Goal: Information Seeking & Learning: Learn about a topic

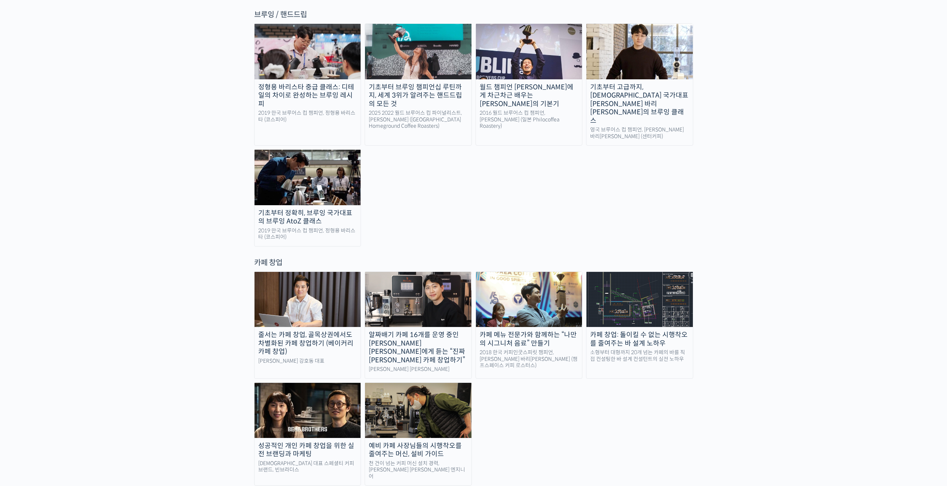
scroll to position [1191, 0]
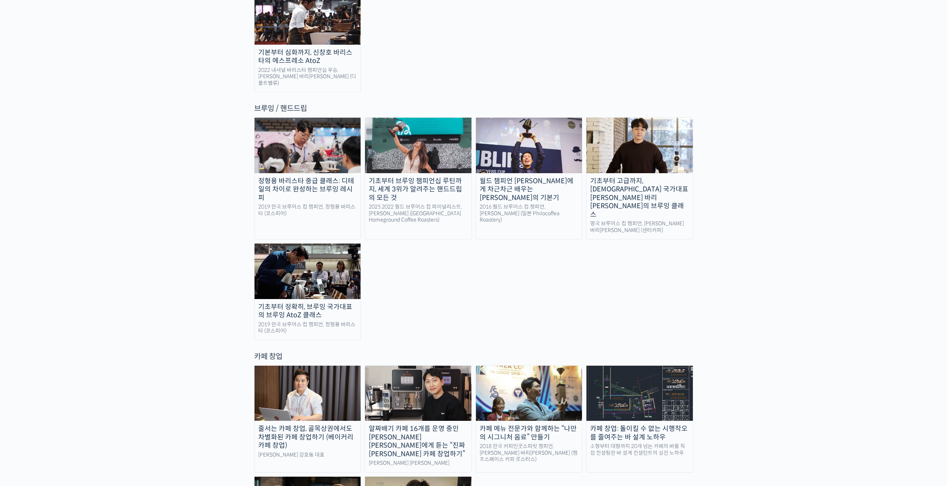
click at [342, 118] on img at bounding box center [308, 145] width 106 height 55
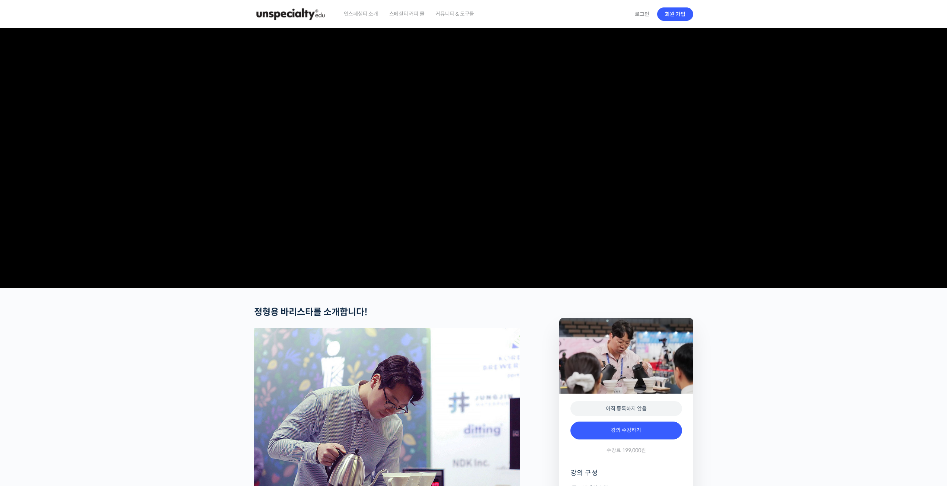
drag, startPoint x: 626, startPoint y: 323, endPoint x: 476, endPoint y: 100, distance: 268.6
drag, startPoint x: 336, startPoint y: 10, endPoint x: 318, endPoint y: 16, distance: 19.2
click at [345, 16] on div "언스페셜티 소개 스페셜티 커피 몰 커뮤니티 & 도구들 로그인 회원 가입" at bounding box center [473, 14] width 447 height 28
click at [318, 16] on img at bounding box center [290, 14] width 73 height 22
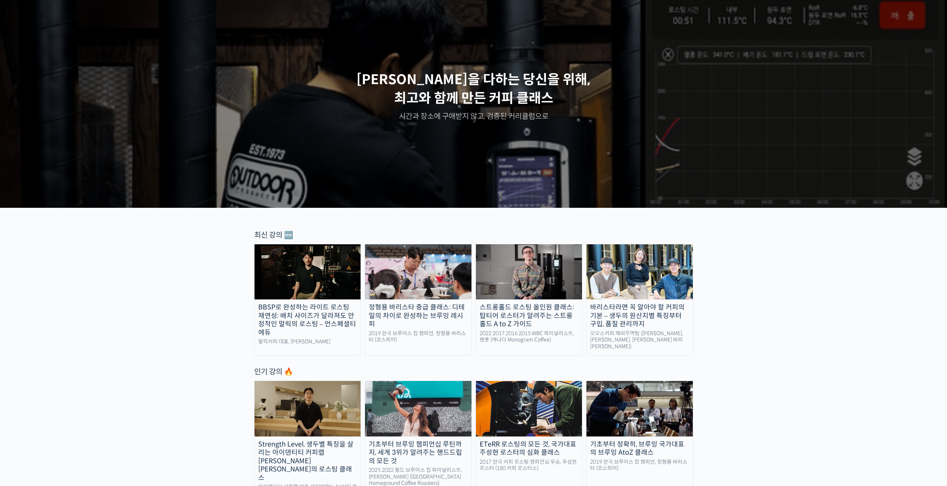
scroll to position [112, 0]
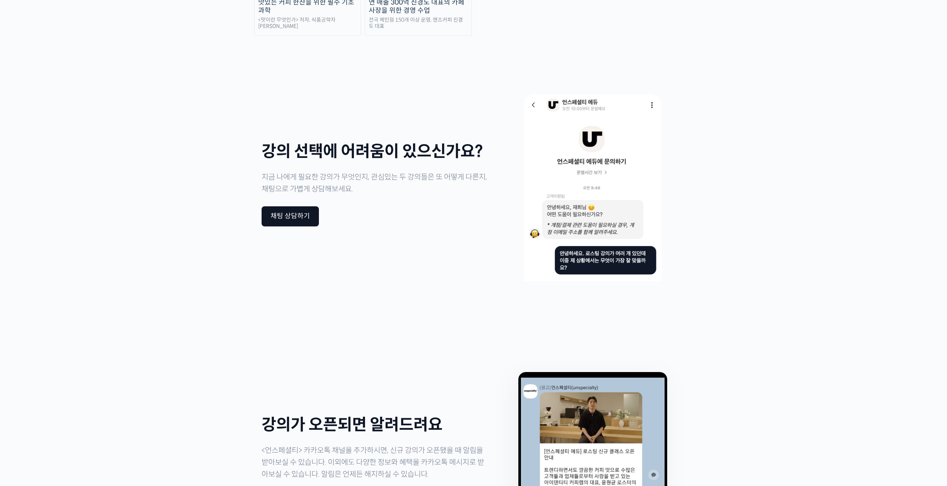
drag, startPoint x: 726, startPoint y: 207, endPoint x: 708, endPoint y: 302, distance: 96.7
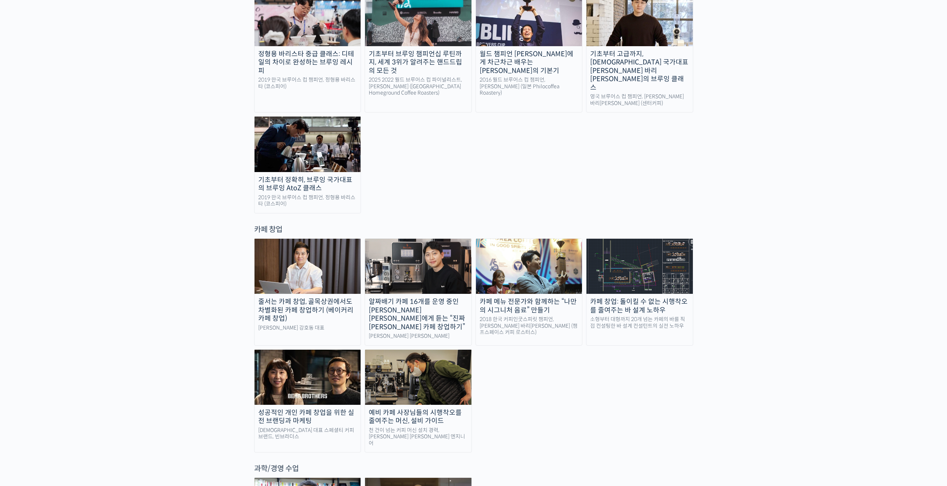
scroll to position [1312, 0]
